Goal: Information Seeking & Learning: Understand process/instructions

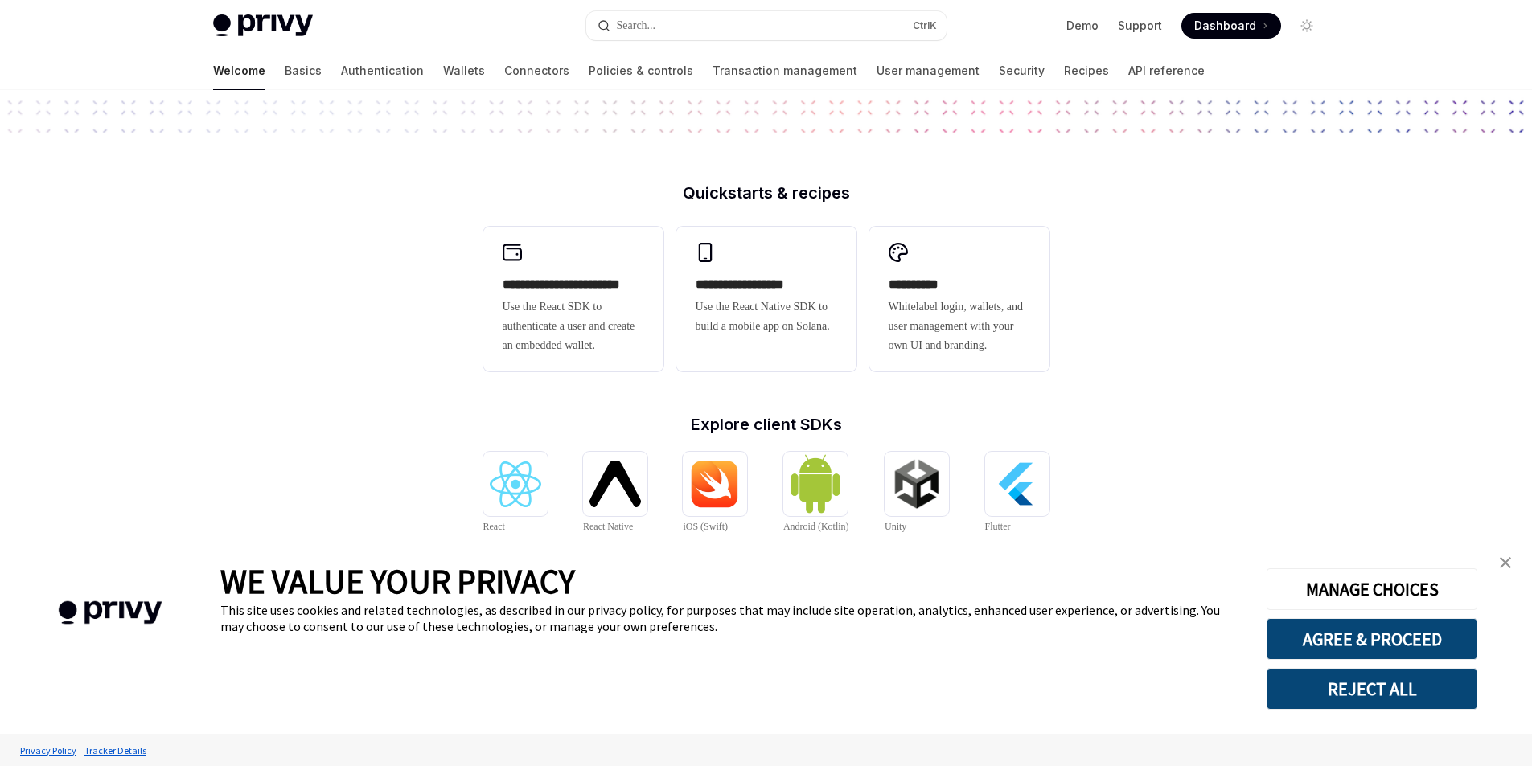
scroll to position [322, 0]
click at [788, 295] on div "**********" at bounding box center [766, 305] width 142 height 61
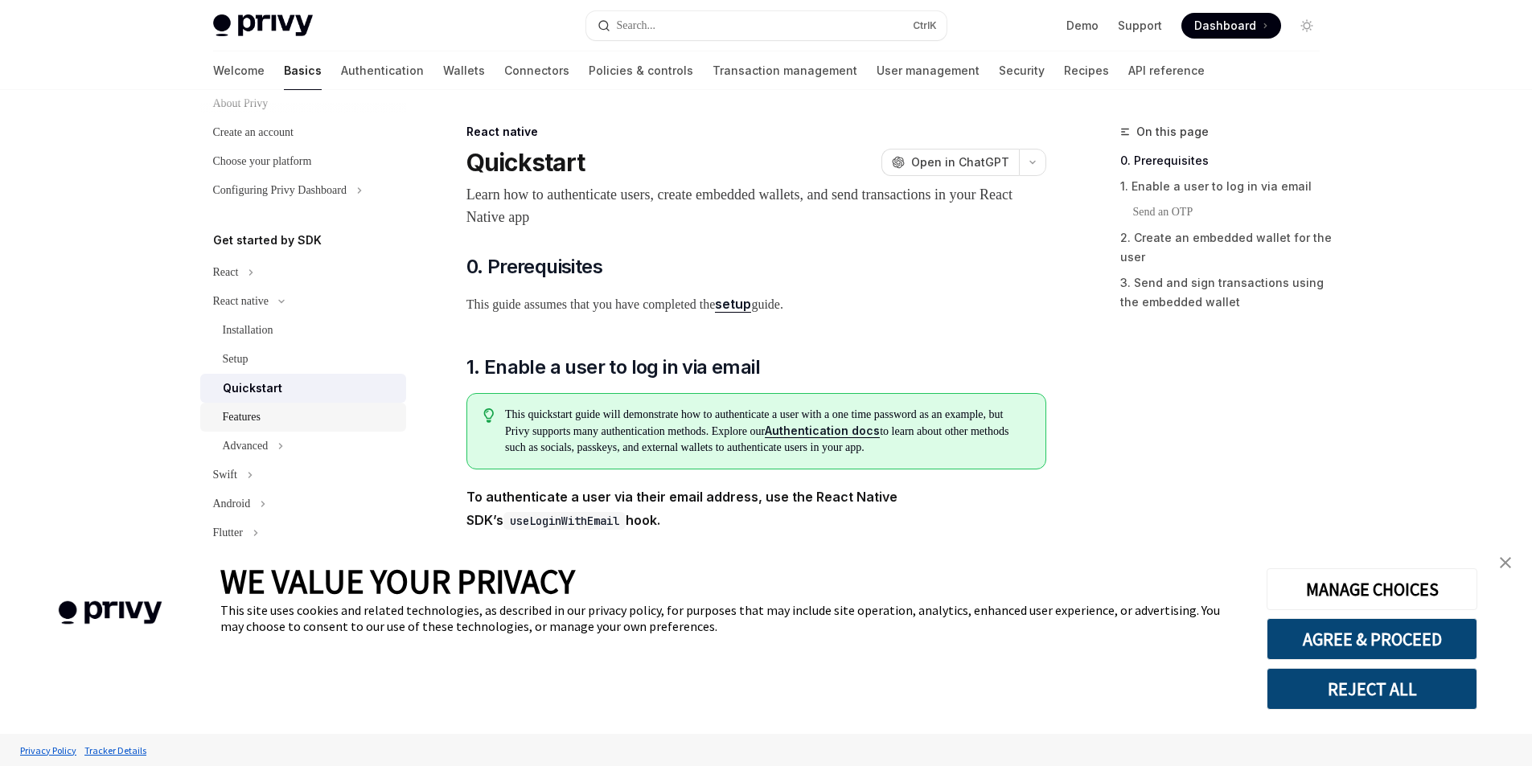
scroll to position [80, 0]
click at [289, 388] on div "Features" at bounding box center [310, 390] width 174 height 19
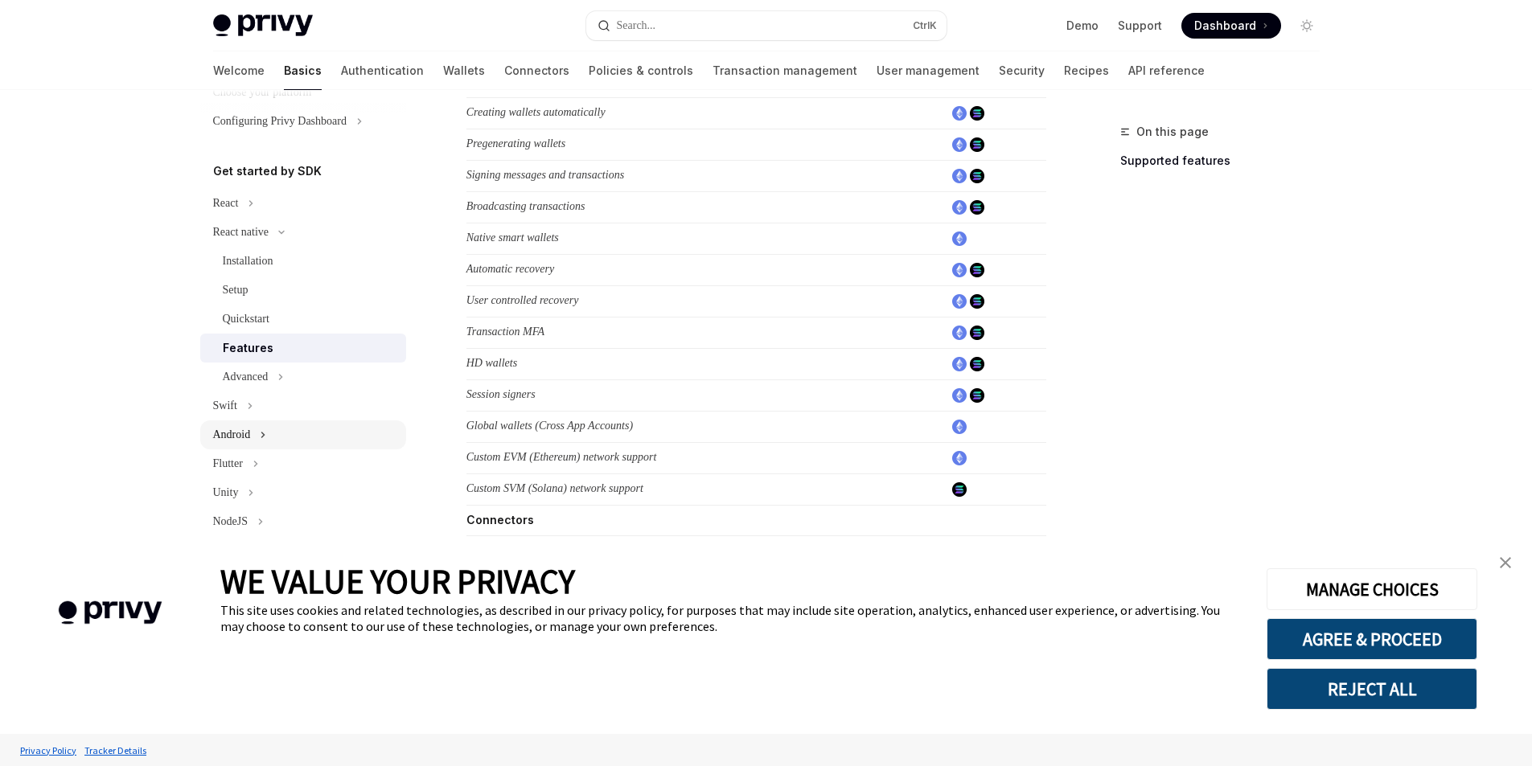
scroll to position [161, 0]
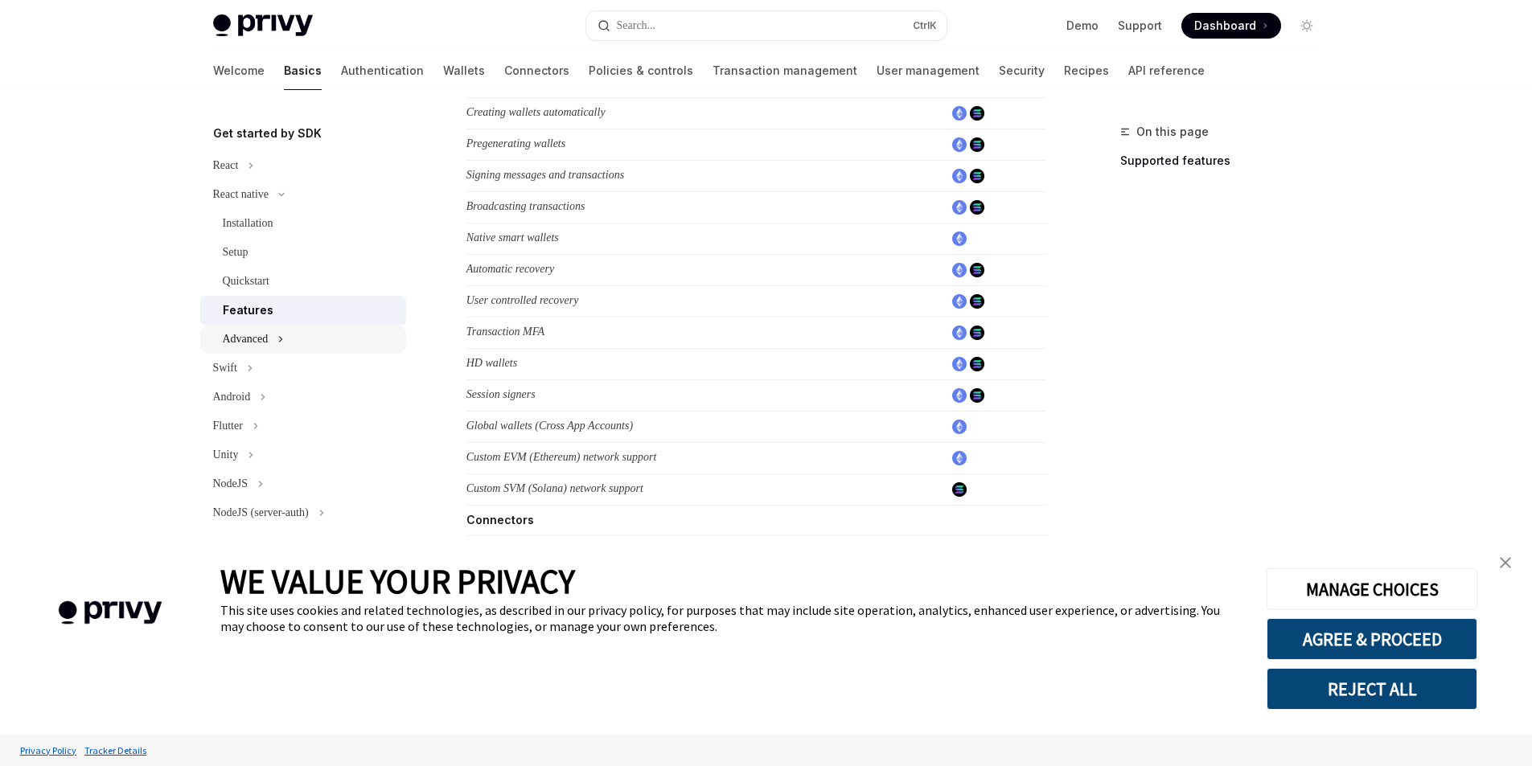
click at [284, 342] on icon at bounding box center [280, 339] width 6 height 19
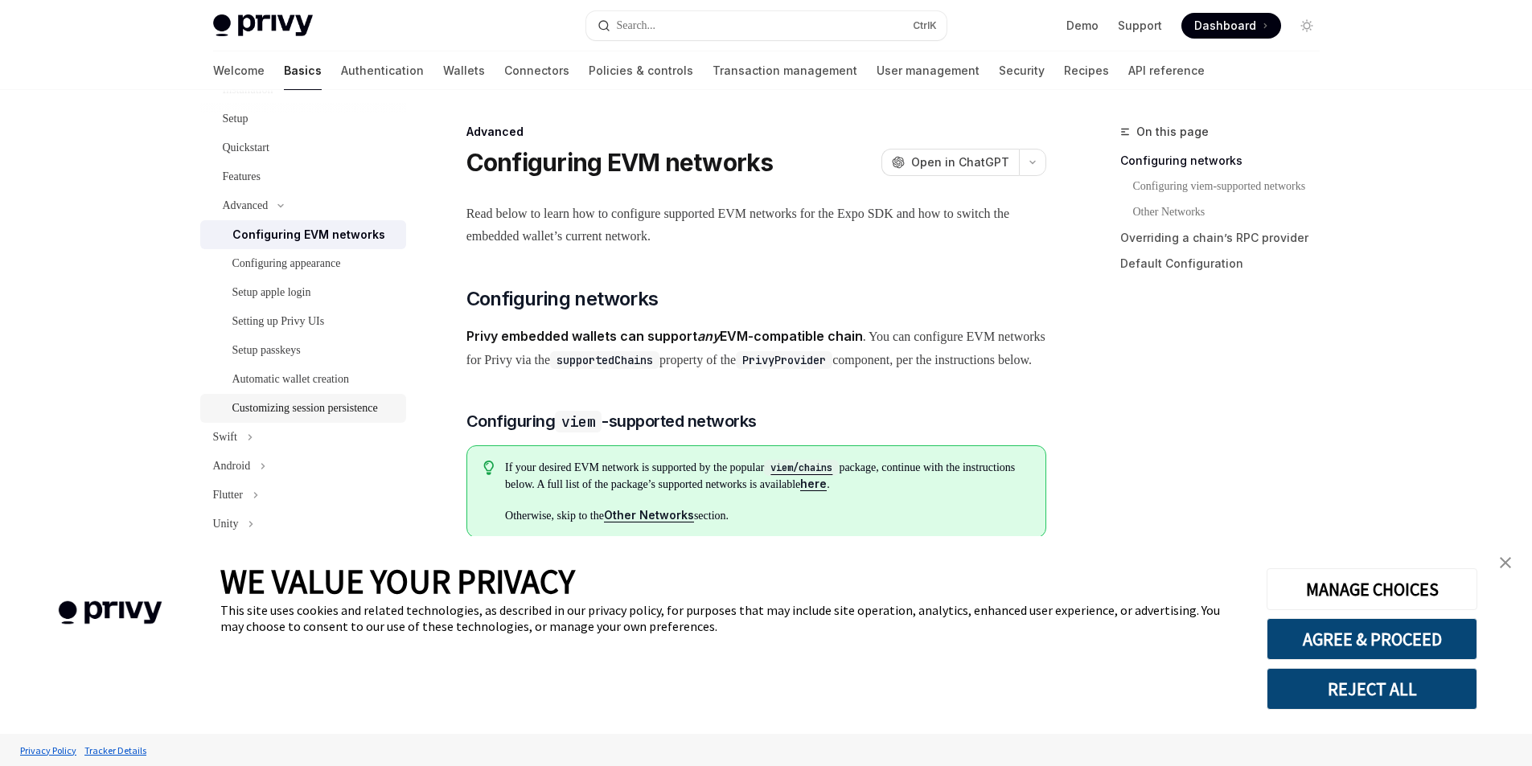
scroll to position [322, 0]
click at [341, 243] on div "Configuring appearance" at bounding box center [286, 236] width 109 height 19
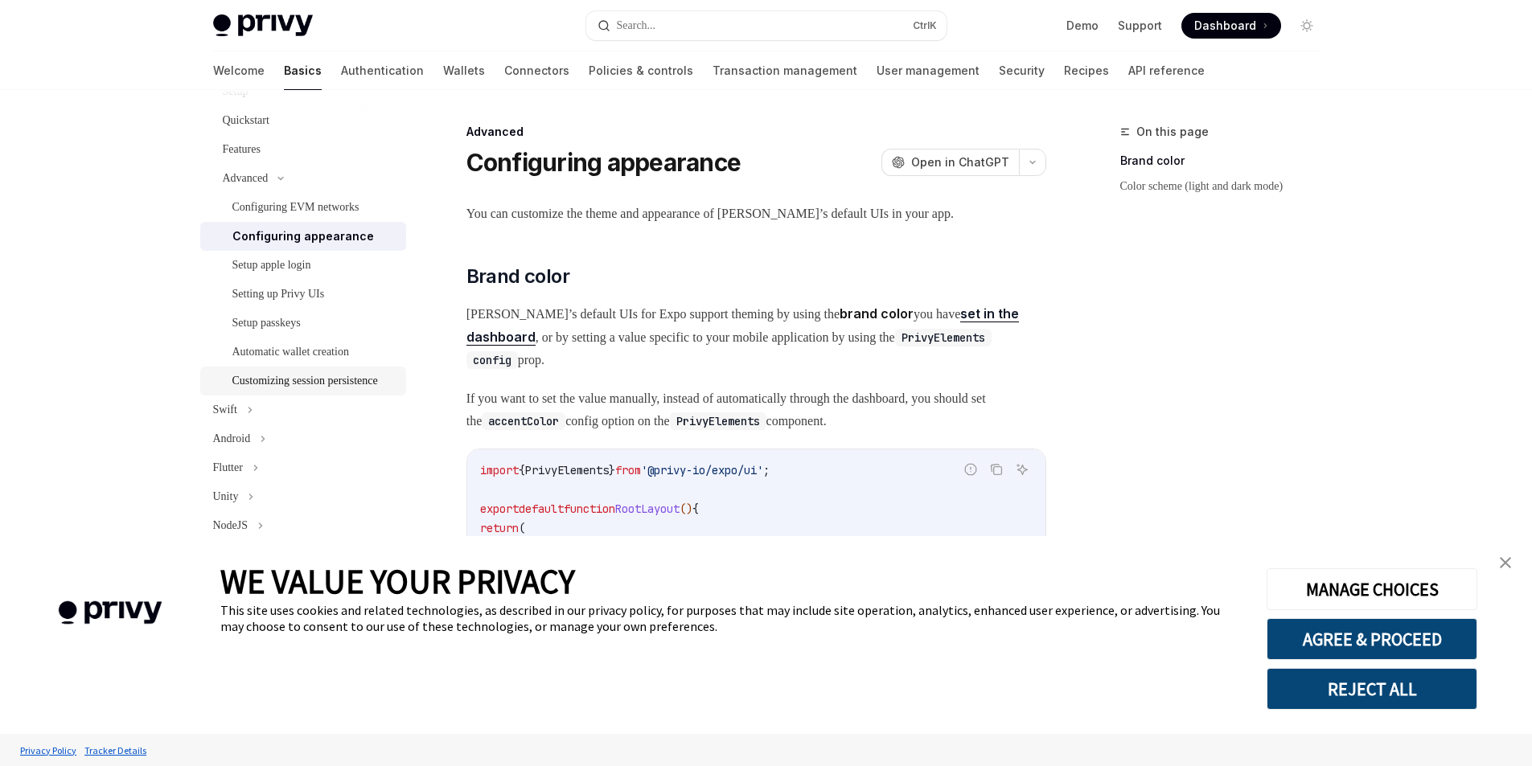
click at [311, 383] on div "Customizing session persistence" at bounding box center [305, 380] width 146 height 19
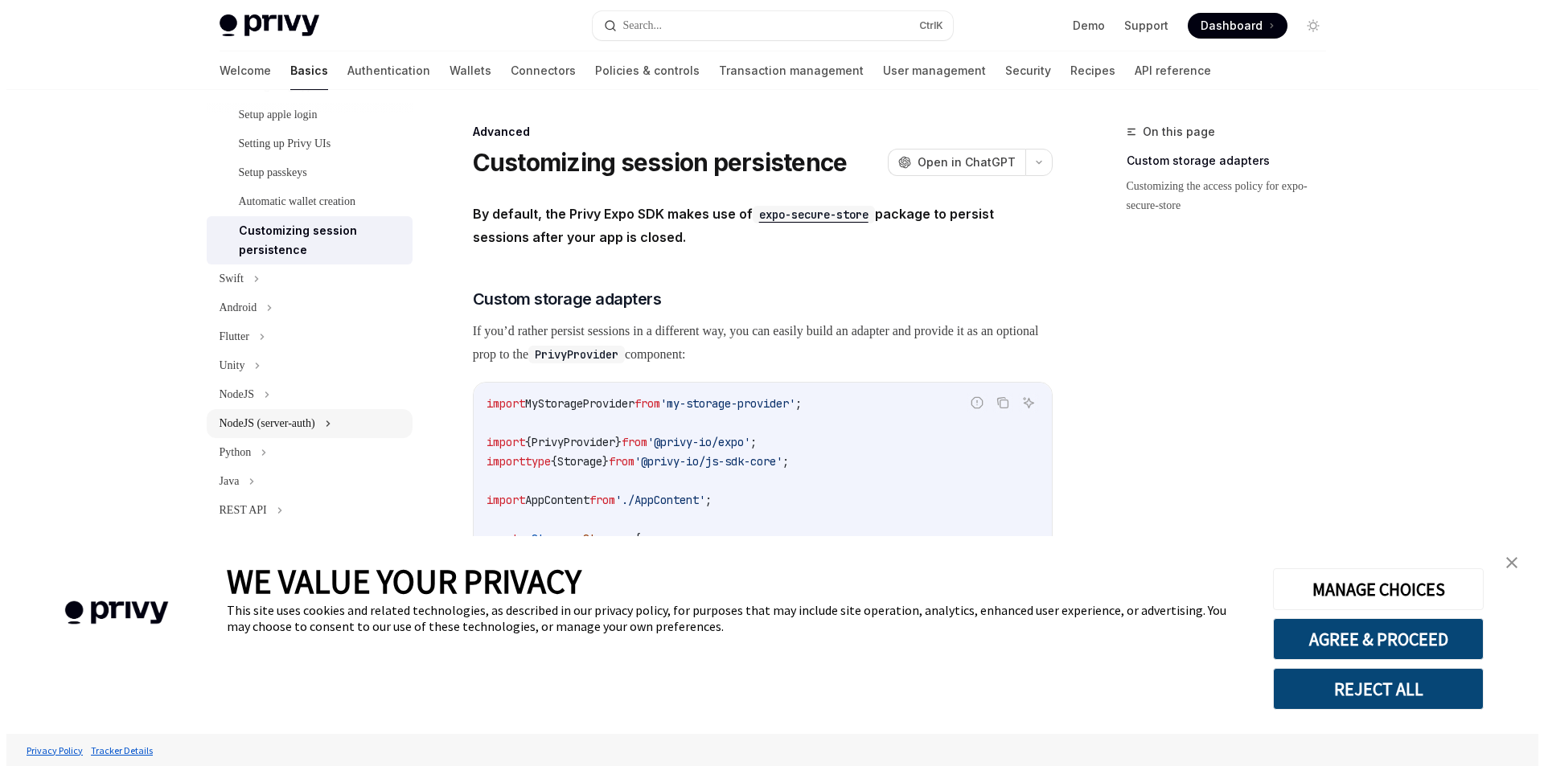
scroll to position [485, 0]
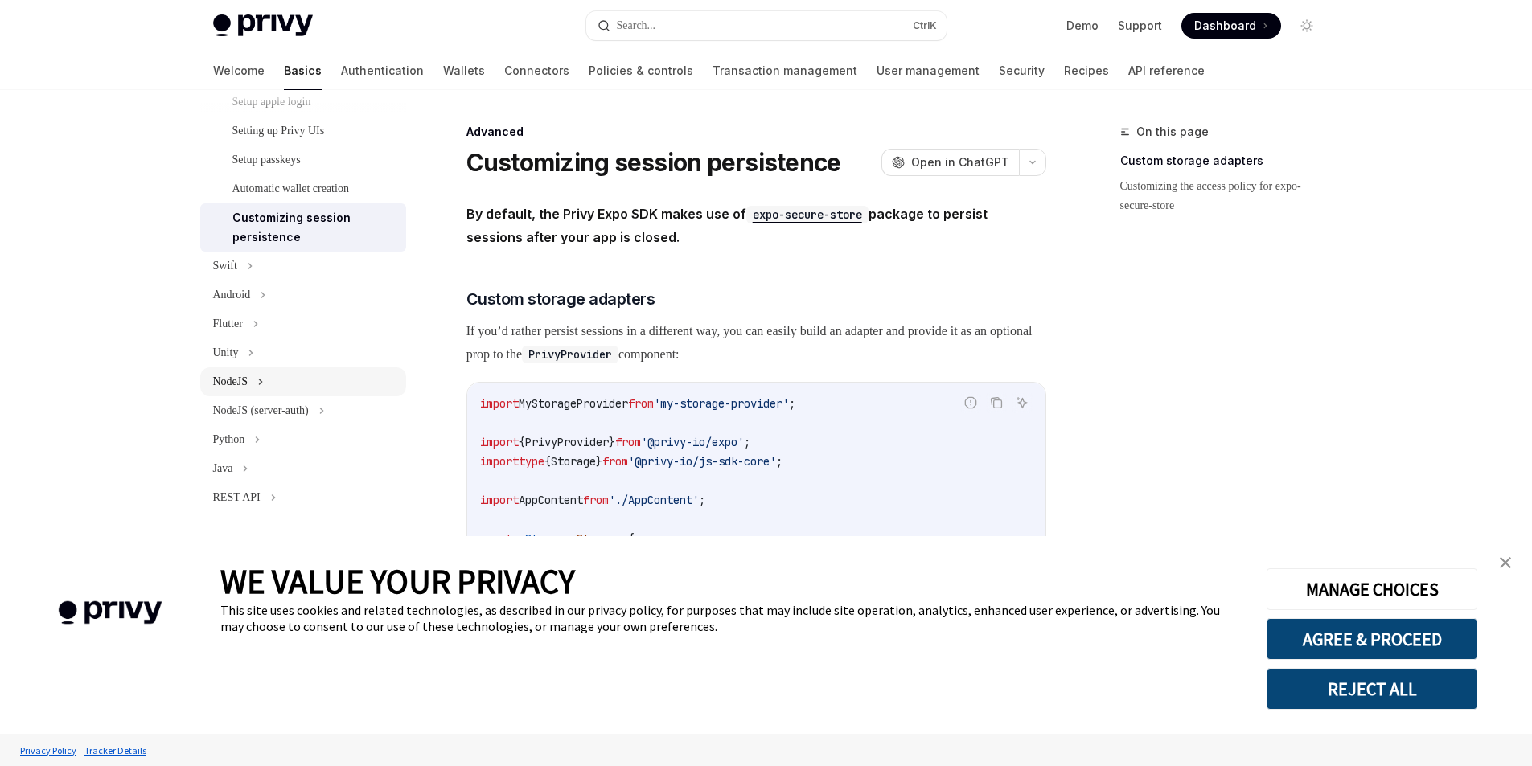
click at [340, 384] on div "NodeJS" at bounding box center [303, 381] width 206 height 29
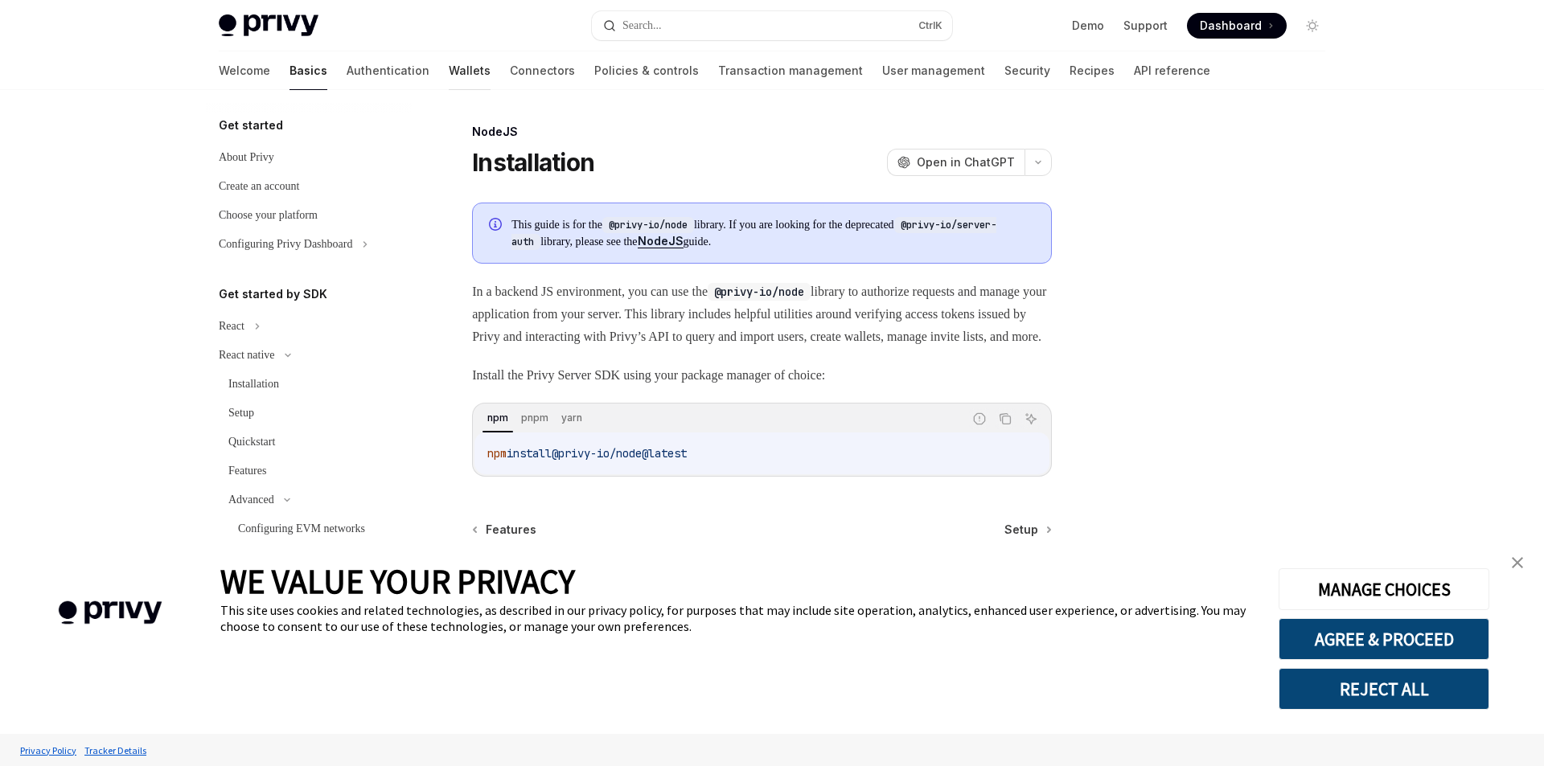
click at [449, 65] on link "Wallets" at bounding box center [470, 70] width 42 height 39
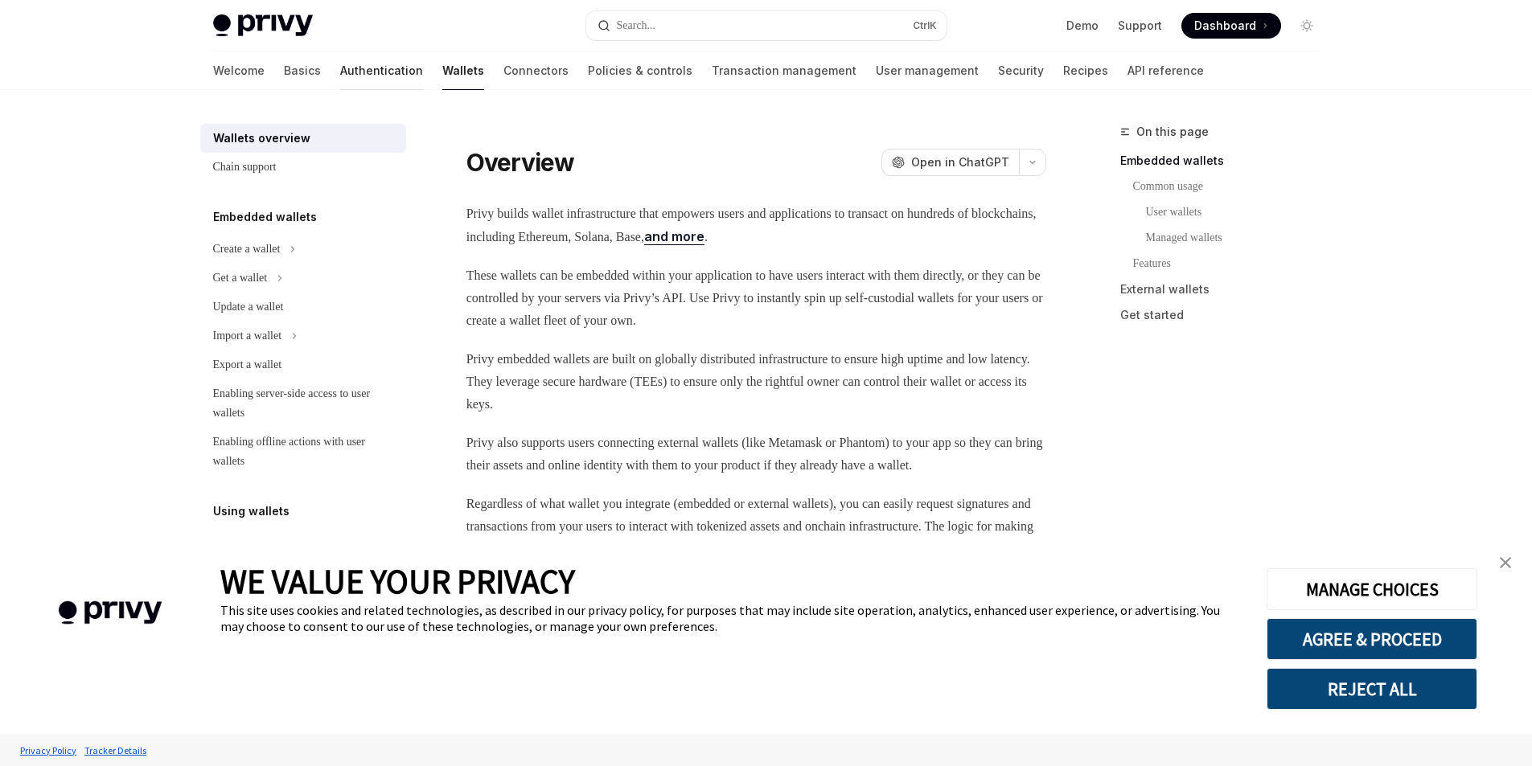
click at [340, 75] on link "Authentication" at bounding box center [381, 70] width 83 height 39
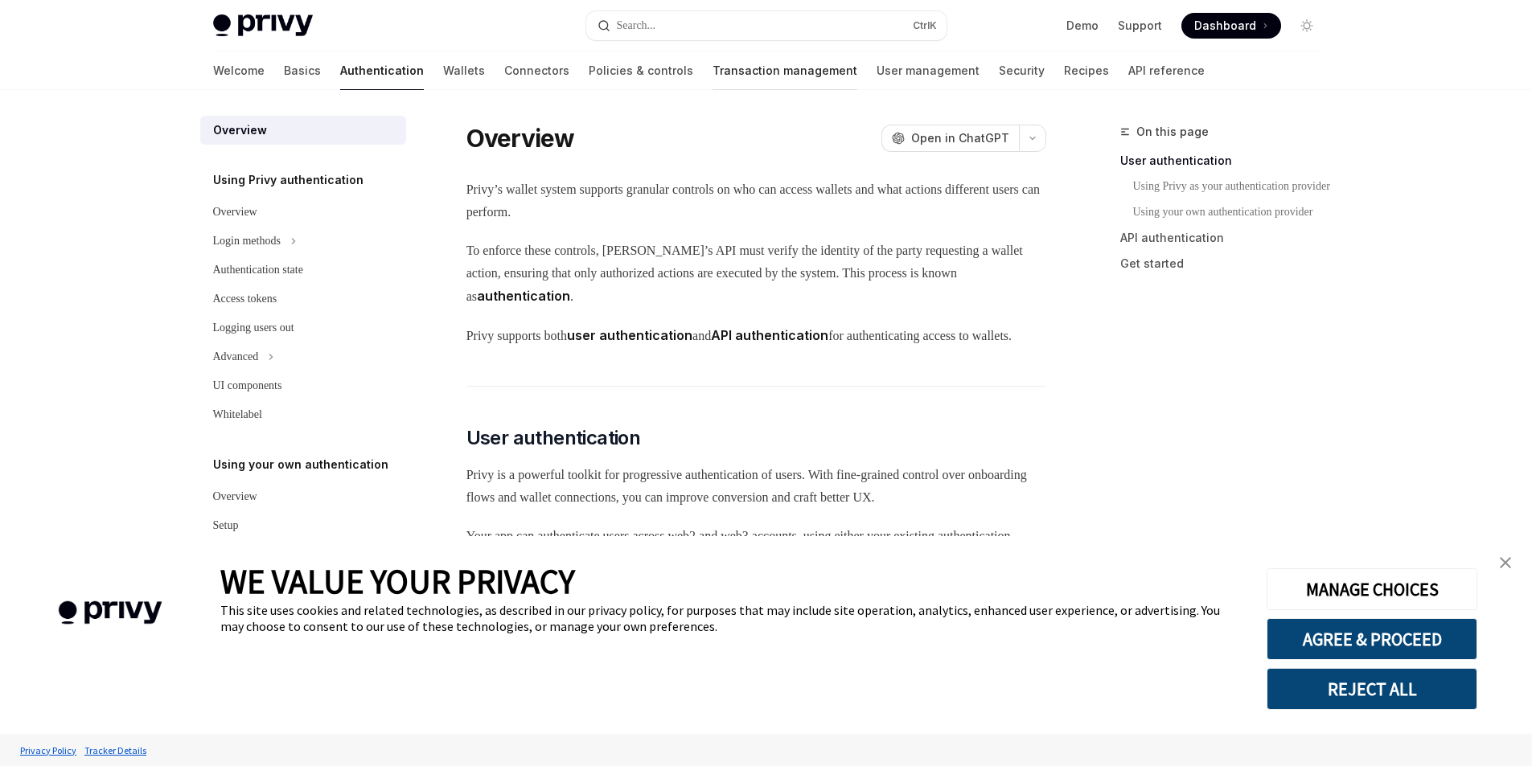
click at [712, 67] on link "Transaction management" at bounding box center [784, 70] width 145 height 39
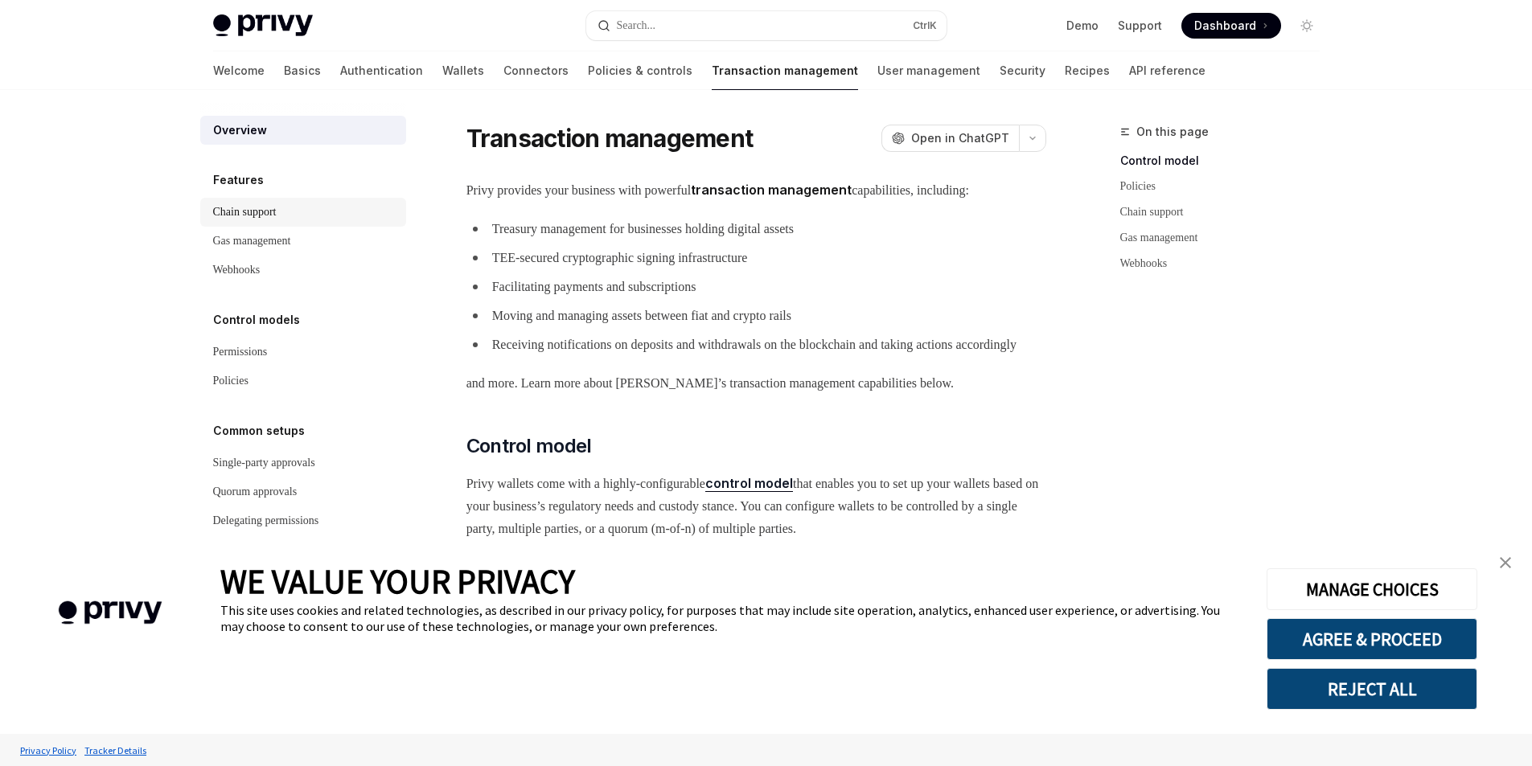
click at [277, 203] on div "Chain support" at bounding box center [245, 212] width 64 height 19
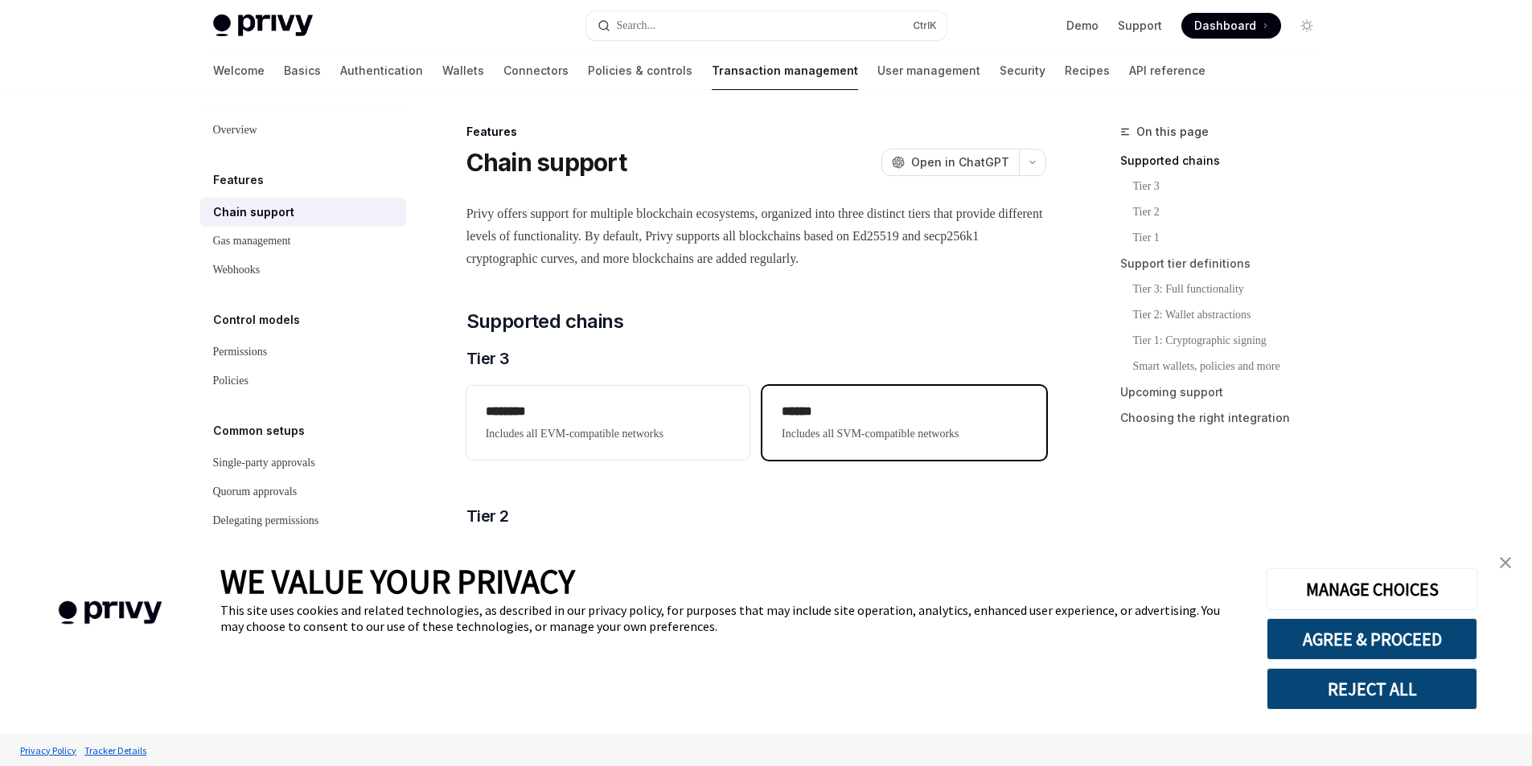
click at [871, 447] on div "****** Includes all SVM-compatible networks" at bounding box center [903, 423] width 283 height 74
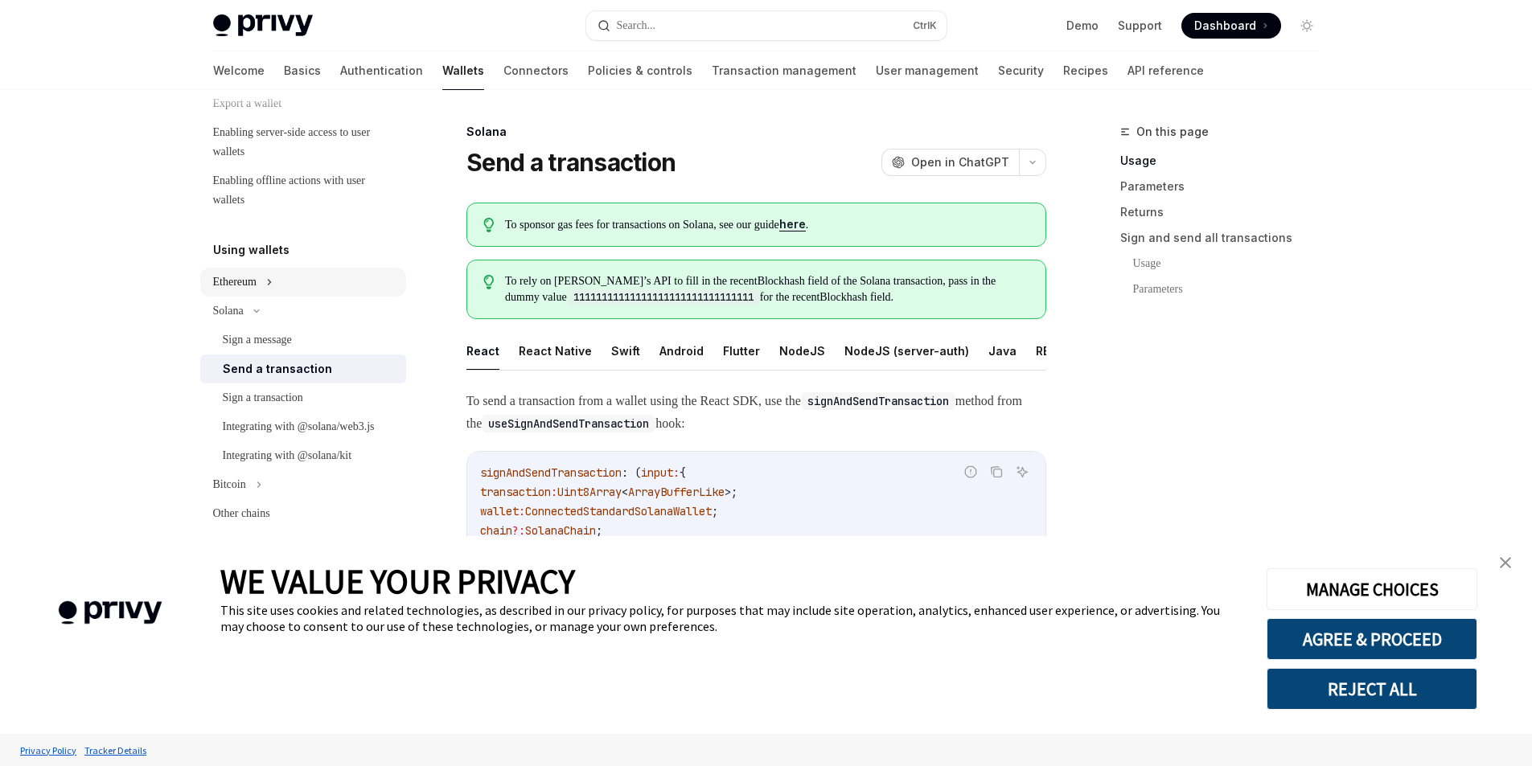
scroll to position [322, 0]
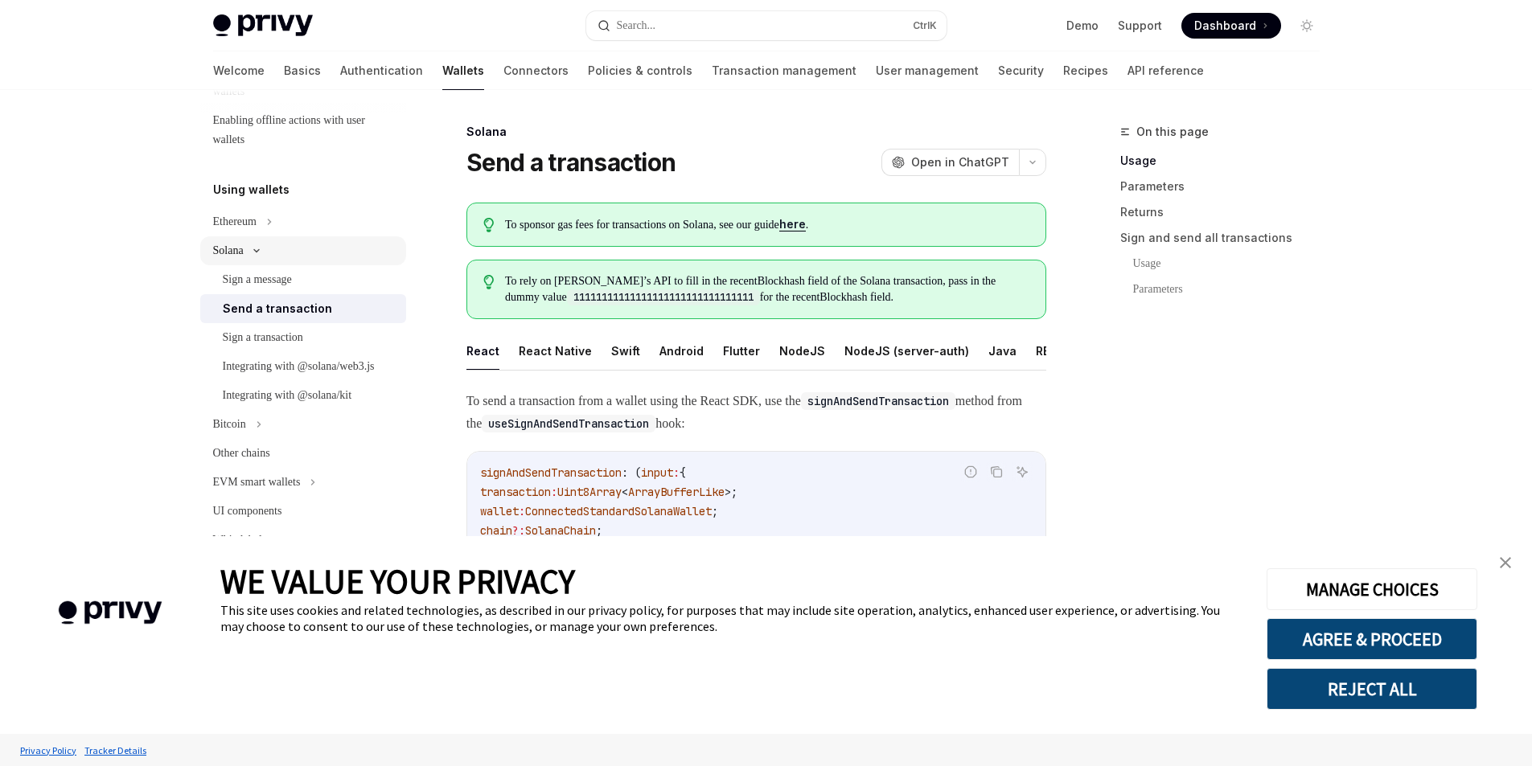
click at [232, 258] on div "Solana" at bounding box center [228, 250] width 31 height 19
drag, startPoint x: 236, startPoint y: 253, endPoint x: 245, endPoint y: 260, distance: 11.6
click at [236, 253] on div "Solana" at bounding box center [228, 250] width 31 height 19
click at [287, 276] on div "Sign a message" at bounding box center [257, 279] width 69 height 19
type textarea "*"
